Goal: Find specific page/section: Find specific page/section

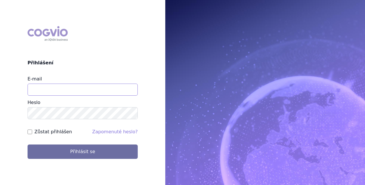
click at [84, 90] on input "E-mail" at bounding box center [83, 89] width 110 height 12
type input "[PERSON_NAME][EMAIL_ADDRESS][DOMAIN_NAME]"
click at [28, 144] on button "Přihlásit se" at bounding box center [83, 151] width 110 height 14
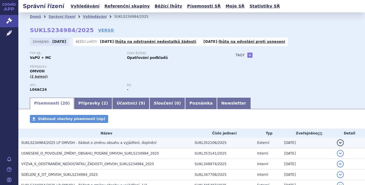
click at [116, 143] on span "SUKLS234984/2025 LP OMVOH - žádost o změnu obsahu a vyjádření, doplnění" at bounding box center [88, 143] width 135 height 4
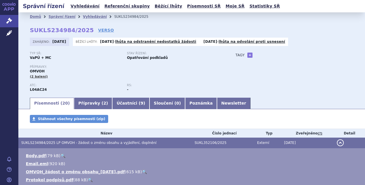
click at [142, 171] on link "🔍" at bounding box center [144, 171] width 5 height 5
